Goal: Find specific page/section

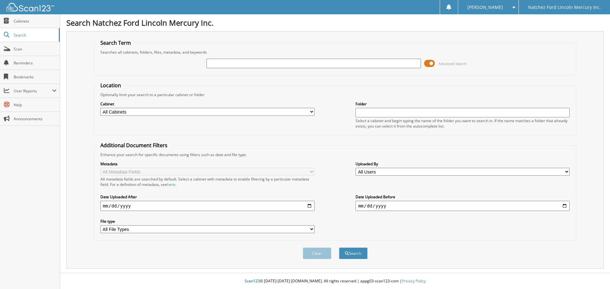
click at [279, 63] on input "text" at bounding box center [313, 64] width 214 height 10
type input "NM1013"
click at [339, 248] on button "Search" at bounding box center [353, 254] width 29 height 12
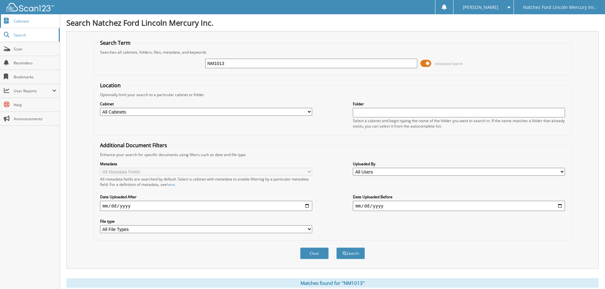
click at [45, 20] on span "Cabinets" at bounding box center [35, 20] width 43 height 5
